Goal: Check status: Check status

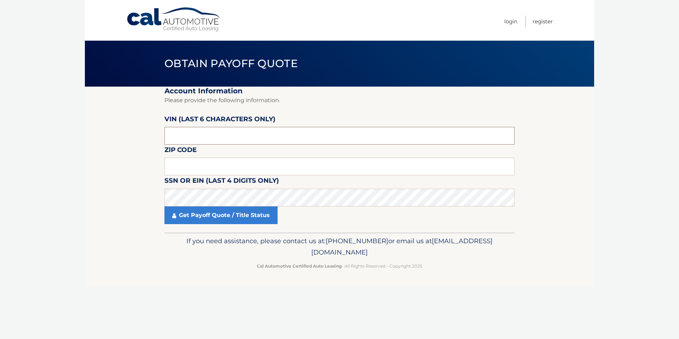
click at [194, 134] on input "text" at bounding box center [339, 136] width 350 height 18
type input "048202"
click at [172, 169] on input "text" at bounding box center [339, 167] width 350 height 18
click at [198, 166] on input "text" at bounding box center [339, 167] width 350 height 18
type input "08690"
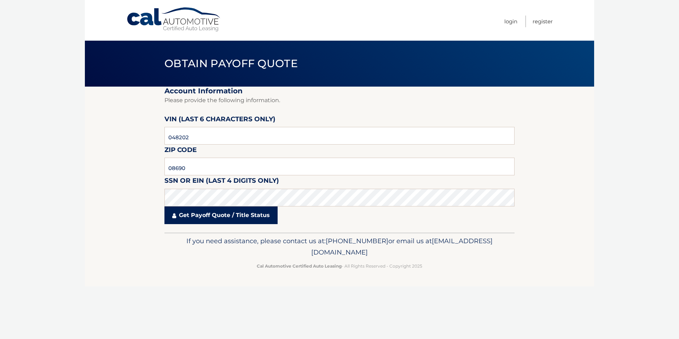
click at [204, 216] on link "Get Payoff Quote / Title Status" at bounding box center [220, 216] width 113 height 18
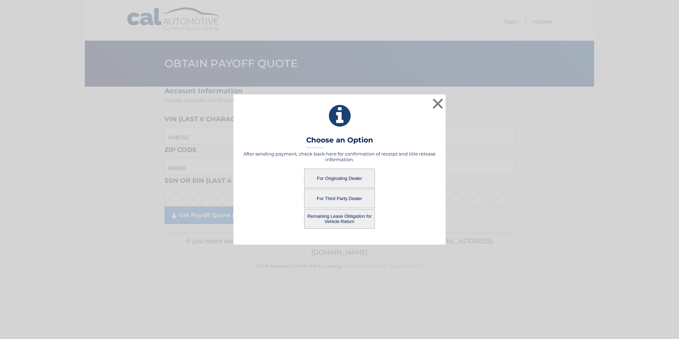
click at [316, 177] on button "For Originating Dealer" at bounding box center [339, 178] width 71 height 19
click at [345, 178] on button "For Originating Dealer" at bounding box center [339, 178] width 71 height 19
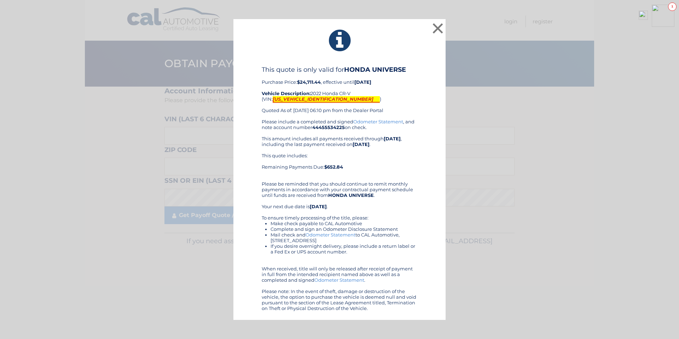
click at [303, 98] on mark "[US_VEHICLE_IDENTIFICATION_NUMBER]" at bounding box center [326, 99] width 107 height 7
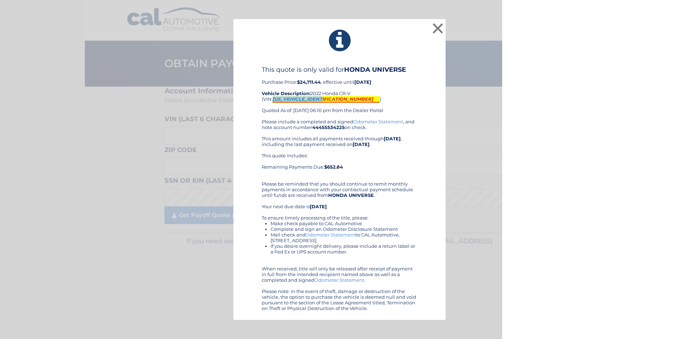
click at [303, 98] on mark "[US_VEHICLE_IDENTIFICATION_NUMBER]" at bounding box center [326, 99] width 107 height 7
copy mark "[US_VEHICLE_IDENTIFICATION_NUMBER]"
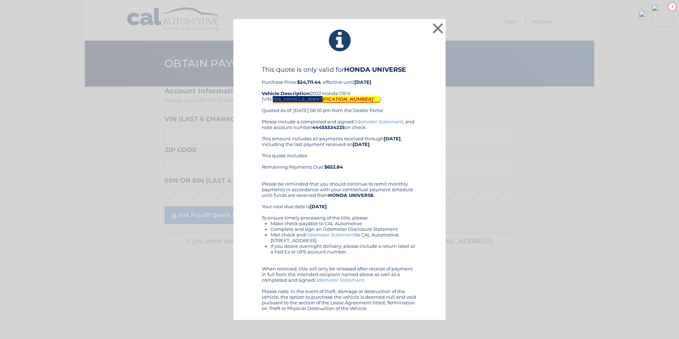
click at [643, 14] on img at bounding box center [643, 15] width 9 height 9
